Goal: Navigation & Orientation: Find specific page/section

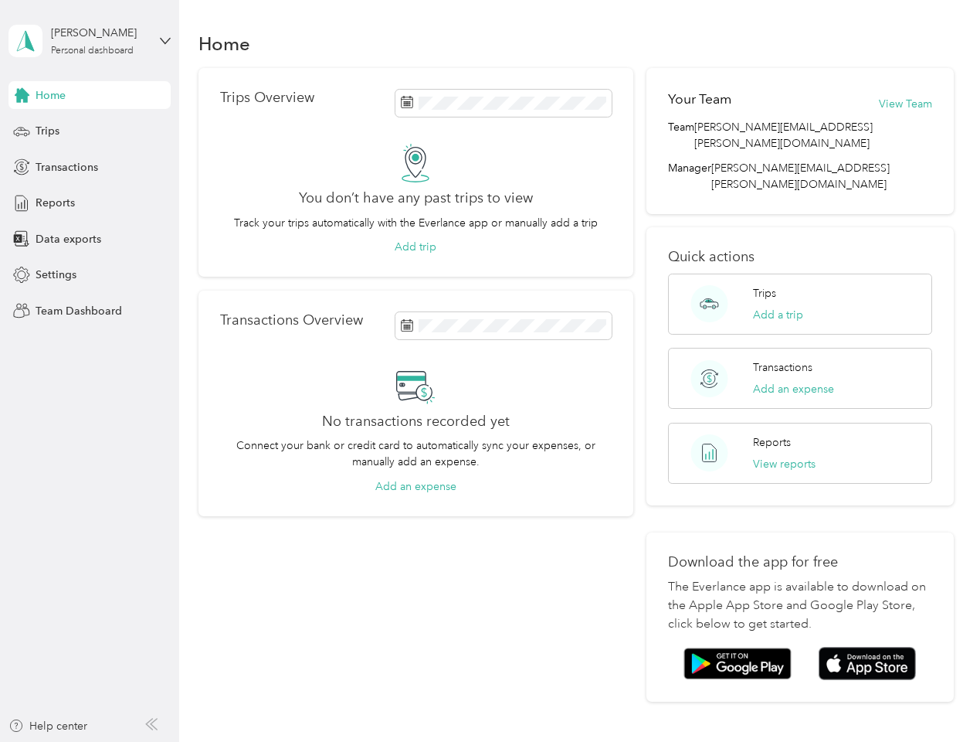
click at [490, 371] on div "No transactions recorded yet Connect your bank or credit card to automatically …" at bounding box center [416, 430] width 392 height 128
click at [90, 41] on div "[PERSON_NAME]" at bounding box center [99, 33] width 97 height 16
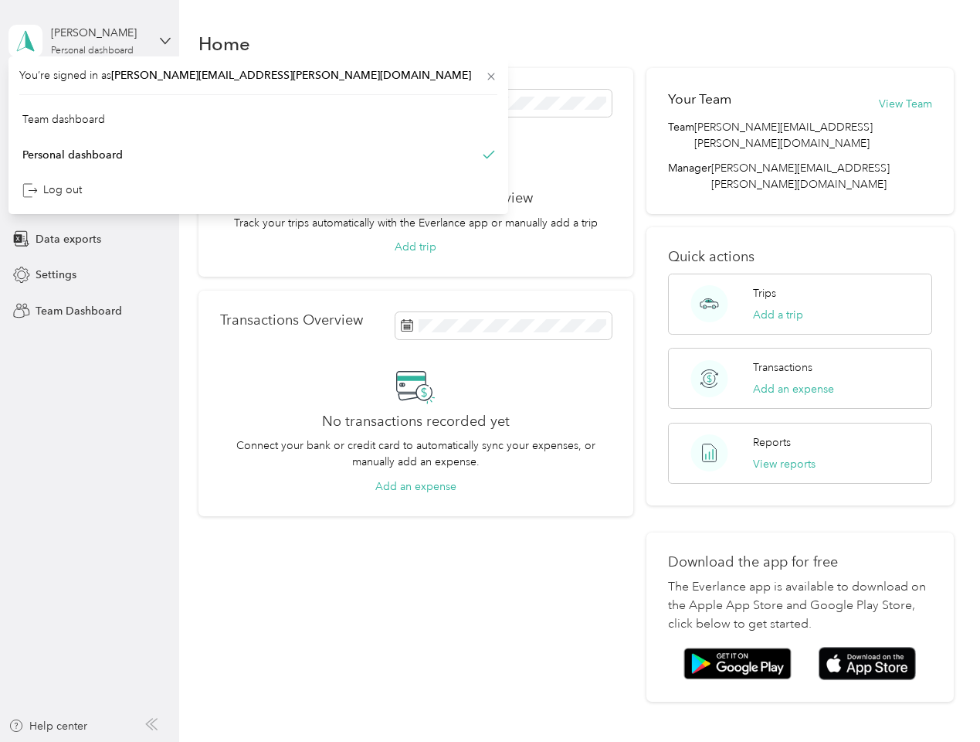
click at [90, 95] on div "You’re signed in as [PERSON_NAME][EMAIL_ADDRESS][PERSON_NAME][DOMAIN_NAME] Team…" at bounding box center [258, 135] width 500 height 158
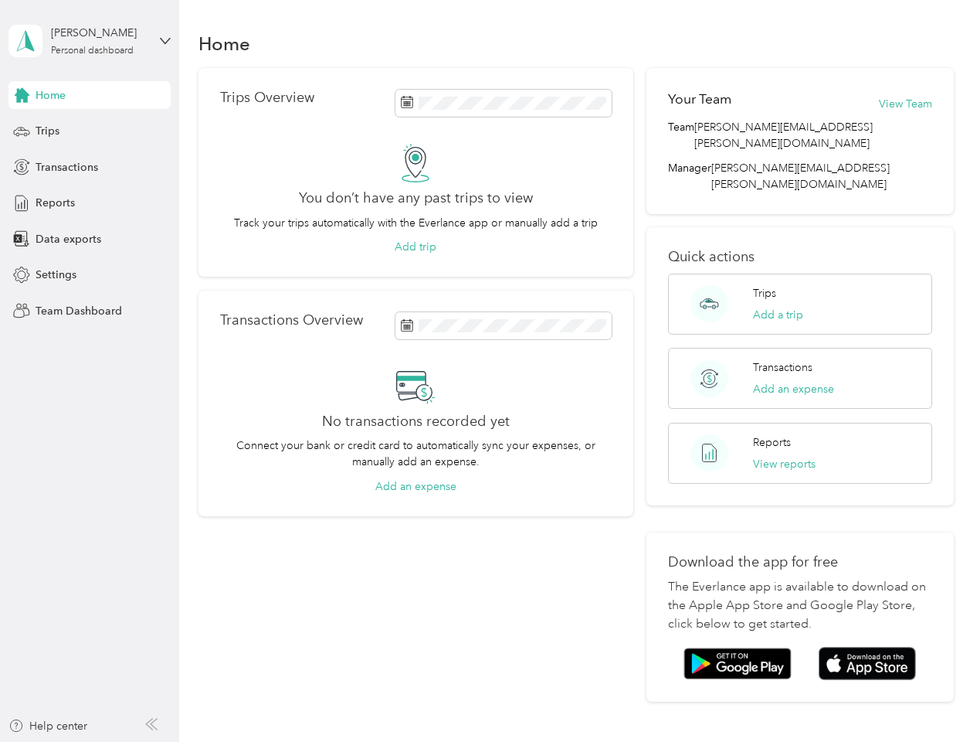
click at [22, 95] on div "You’re signed in as [PERSON_NAME][EMAIL_ADDRESS][PERSON_NAME][DOMAIN_NAME] Team…" at bounding box center [258, 135] width 500 height 158
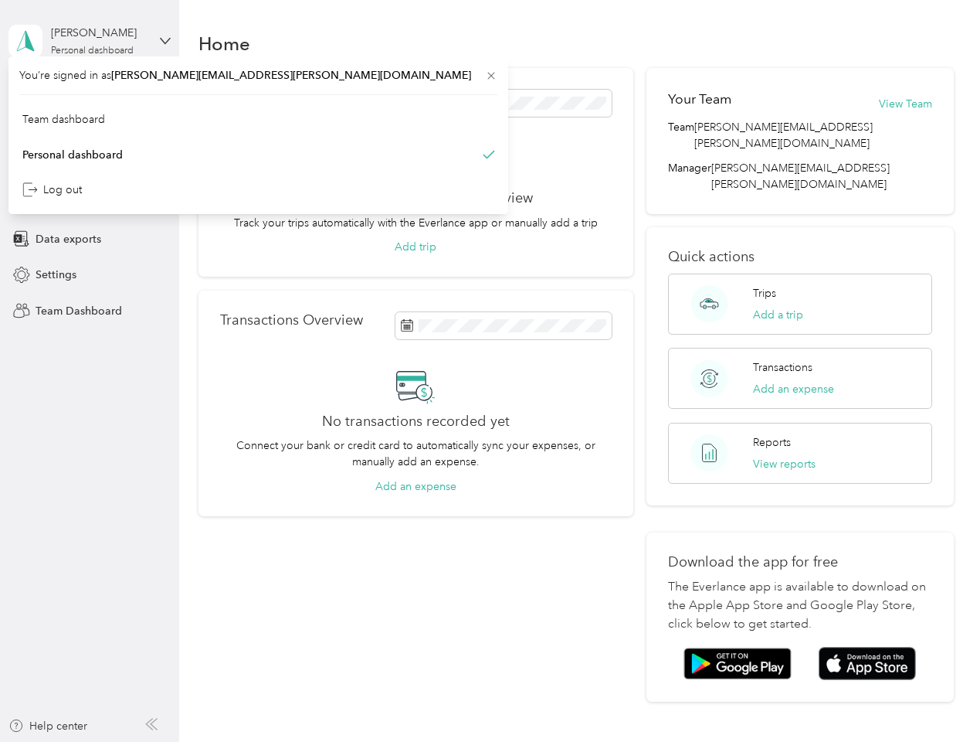
click at [90, 131] on div "Trips" at bounding box center [89, 131] width 162 height 28
